Goal: Contribute content

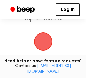
scroll to position [42, 0]
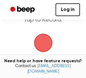
click at [46, 44] on span "button" at bounding box center [43, 42] width 21 height 21
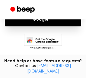
scroll to position [64, 0]
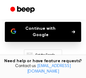
click at [59, 27] on button "Continue with Google" at bounding box center [43, 32] width 77 height 20
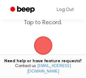
scroll to position [42, 0]
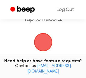
click at [48, 41] on span "button" at bounding box center [43, 42] width 21 height 21
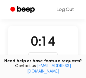
click at [26, 42] on div "0:14 Recording" at bounding box center [43, 47] width 39 height 28
click at [42, 55] on div "Recording" at bounding box center [43, 56] width 29 height 9
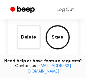
scroll to position [86, 0]
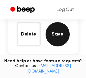
click at [57, 36] on button "Save" at bounding box center [58, 34] width 24 height 24
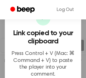
scroll to position [102, 0]
drag, startPoint x: 44, startPoint y: 67, endPoint x: 44, endPoint y: 75, distance: 8.2
click at [44, 76] on div "✔ Link copied to your clipboard Press Control + V (Mac: ⌘ Command + V) to paste…" at bounding box center [43, 46] width 77 height 82
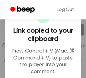
click at [56, 52] on p "Press Control + V (Mac: ⌘ Command + V) to paste the player into your comment." at bounding box center [43, 61] width 67 height 27
click at [61, 37] on h3 "Link copied to your clipboard" at bounding box center [43, 35] width 67 height 16
click at [55, 41] on h3 "Link copied to your clipboard" at bounding box center [43, 35] width 67 height 16
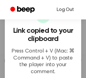
click at [69, 10] on link "Log Out" at bounding box center [65, 9] width 29 height 15
